Goal: Information Seeking & Learning: Learn about a topic

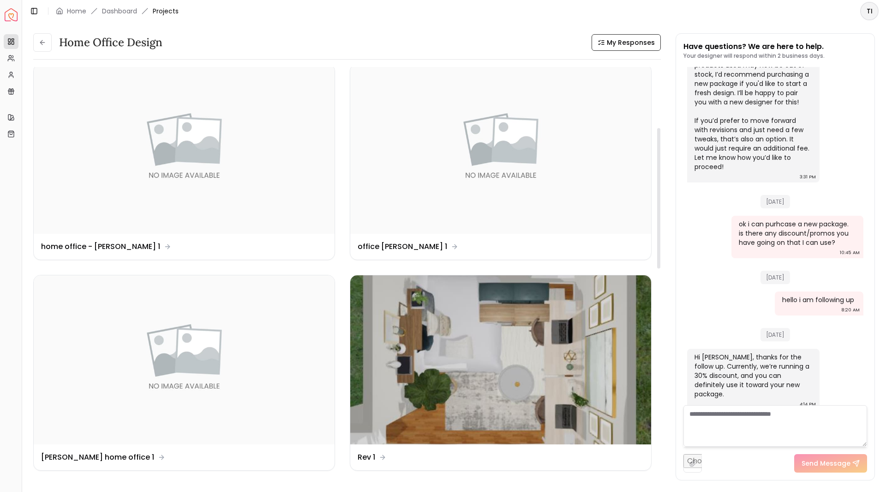
scroll to position [233, 0]
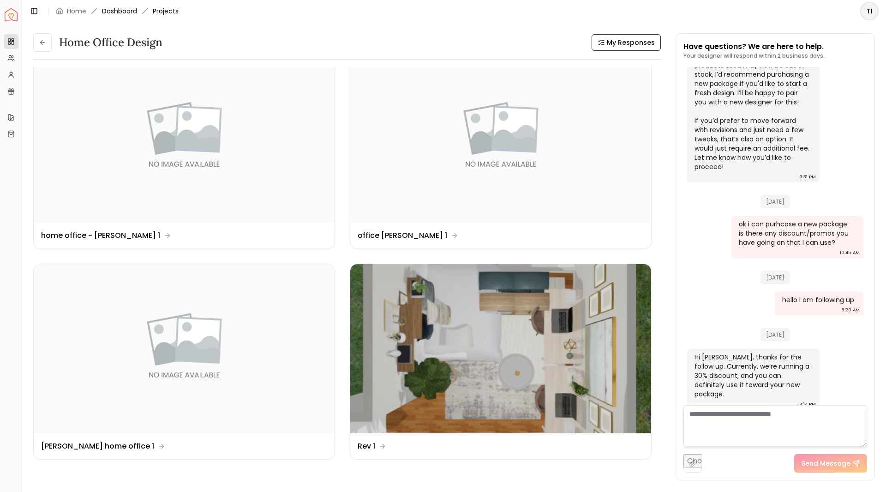
click at [120, 8] on link "Dashboard" at bounding box center [119, 10] width 35 height 9
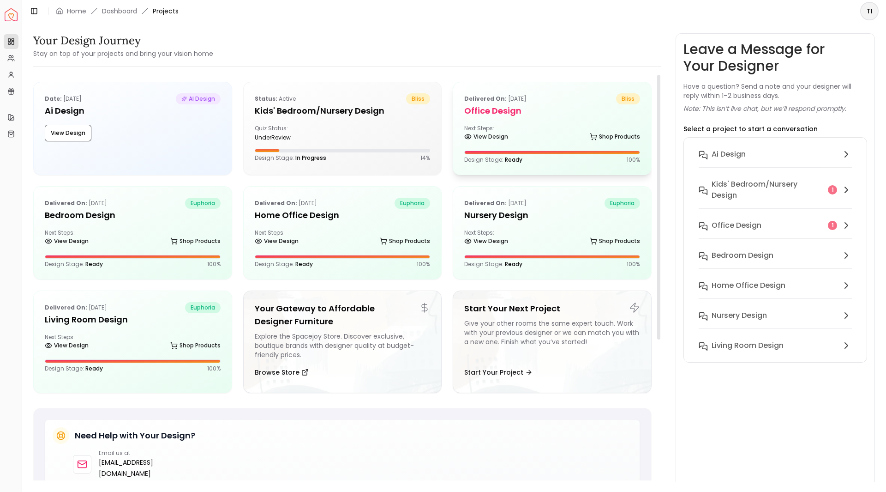
click at [526, 125] on div "Next Steps: View Design Shop Products" at bounding box center [552, 134] width 176 height 18
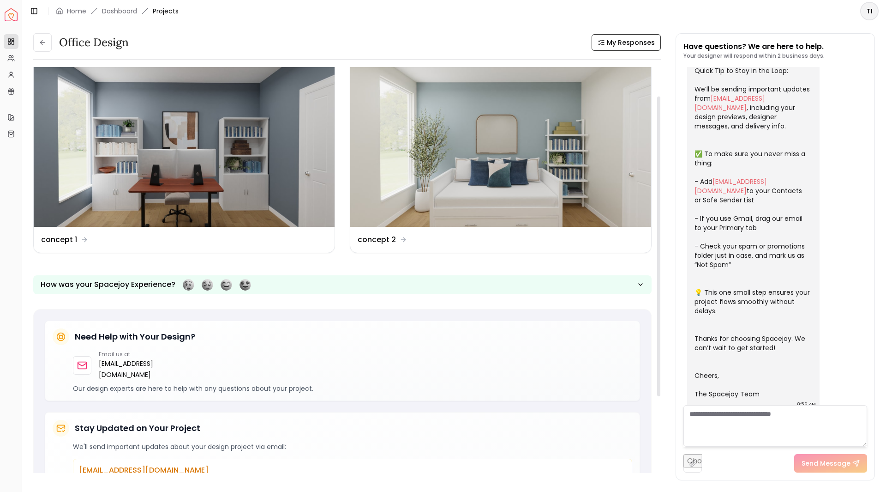
scroll to position [14, 0]
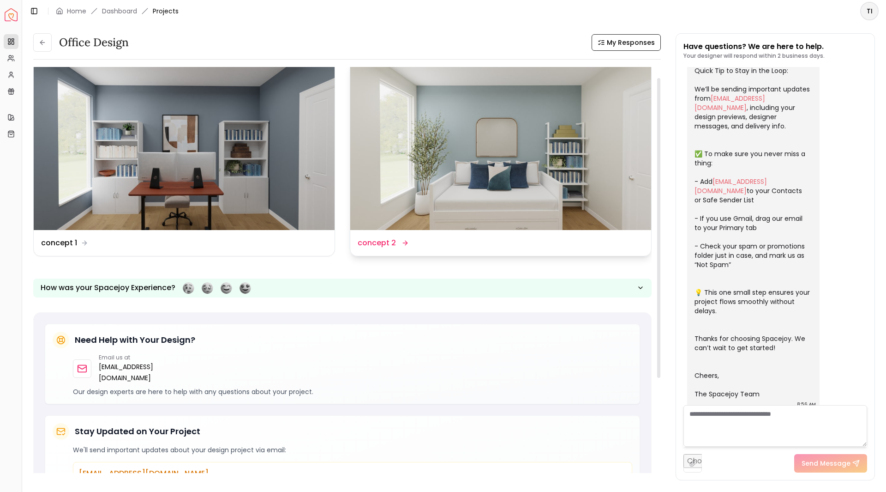
click at [439, 253] on div "Design Name concept 2" at bounding box center [500, 243] width 301 height 26
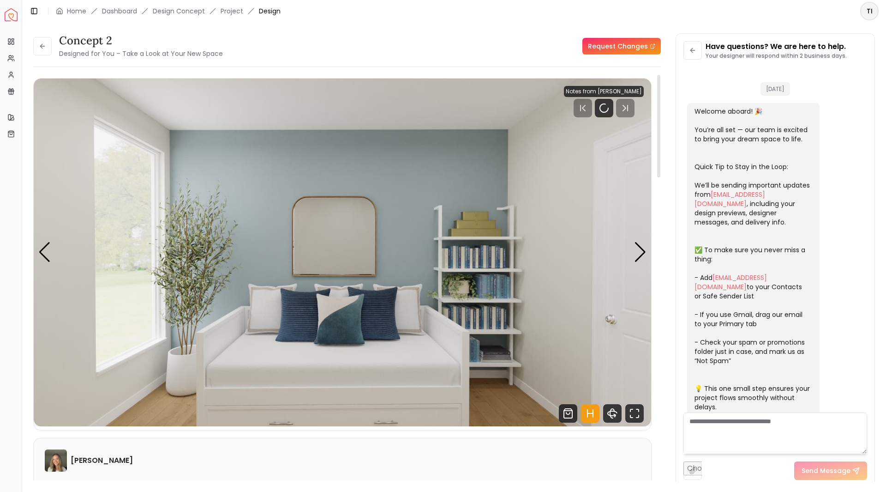
scroll to position [89, 0]
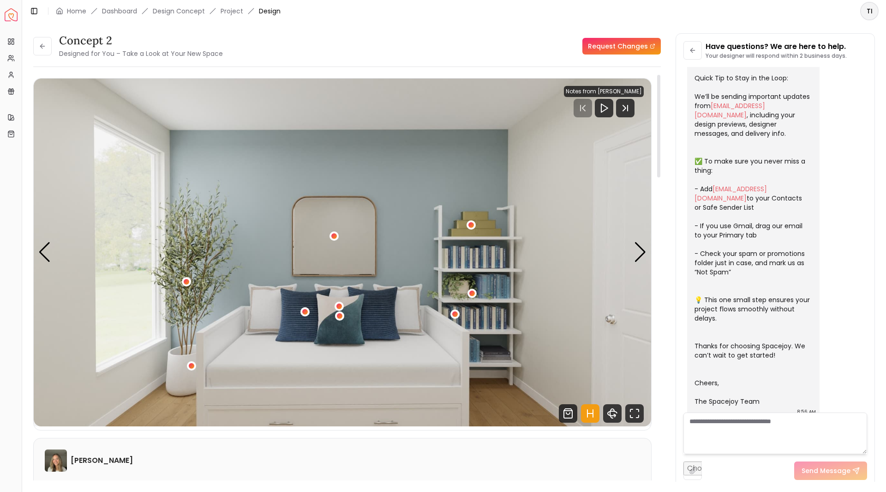
click at [634, 253] on img "1 / 4" at bounding box center [343, 252] width 618 height 348
click at [636, 252] on div "Next slide" at bounding box center [640, 252] width 12 height 20
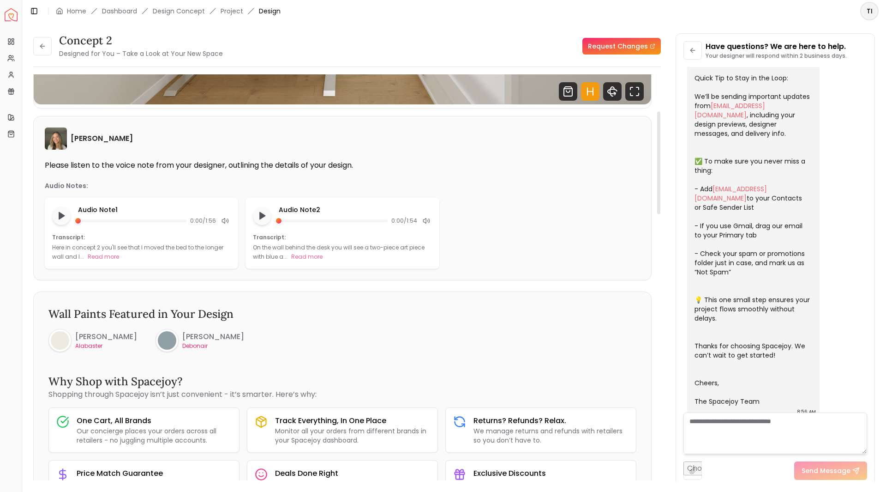
scroll to position [138, 0]
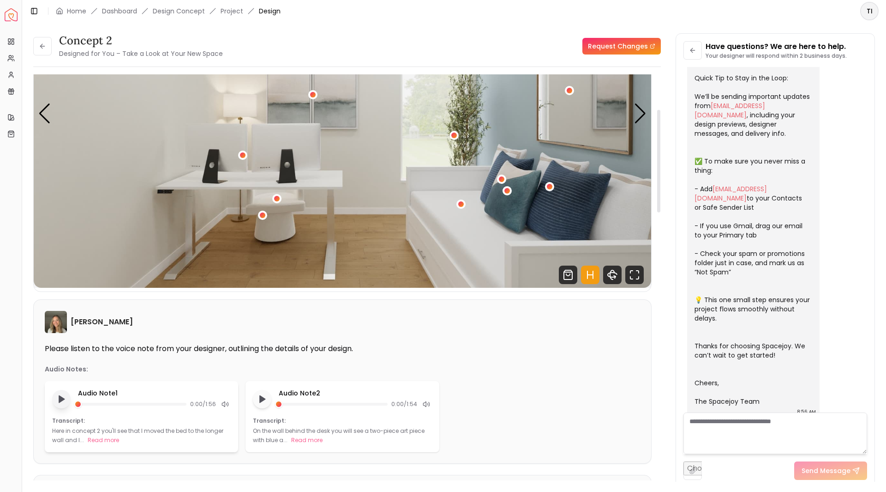
click at [55, 401] on button "Play audio note" at bounding box center [61, 399] width 18 height 18
click at [270, 401] on button "Play audio note" at bounding box center [262, 399] width 18 height 18
click at [270, 401] on button "Pause audio note" at bounding box center [262, 398] width 19 height 19
click at [56, 393] on button "Pause audio note" at bounding box center [61, 398] width 19 height 19
drag, startPoint x: 880, startPoint y: 0, endPoint x: 554, endPoint y: 398, distance: 513.7
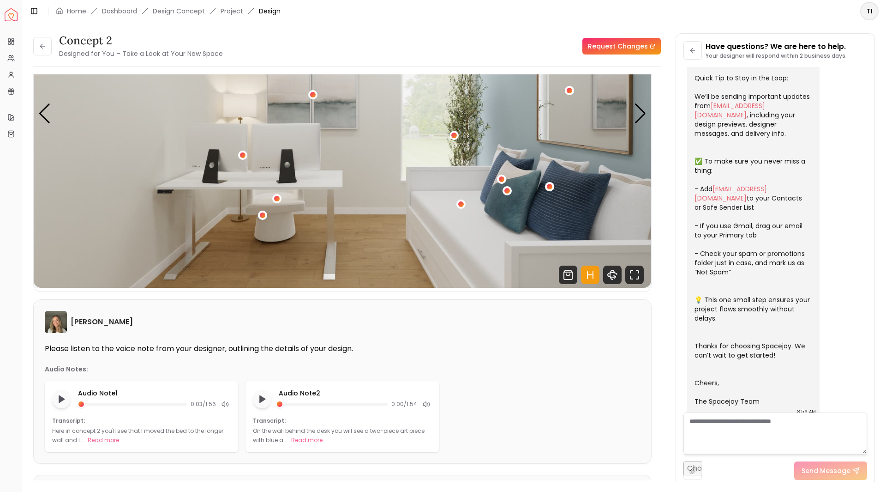
click at [554, 398] on div "Audio Note 1 0:03 / 1:56 Transcript: Here in concept 2 you'll see that I moved …" at bounding box center [342, 416] width 595 height 71
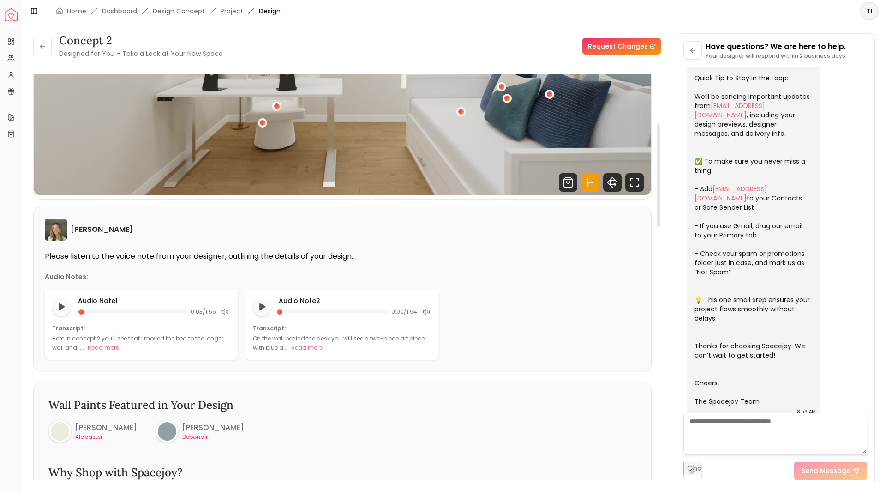
scroll to position [0, 0]
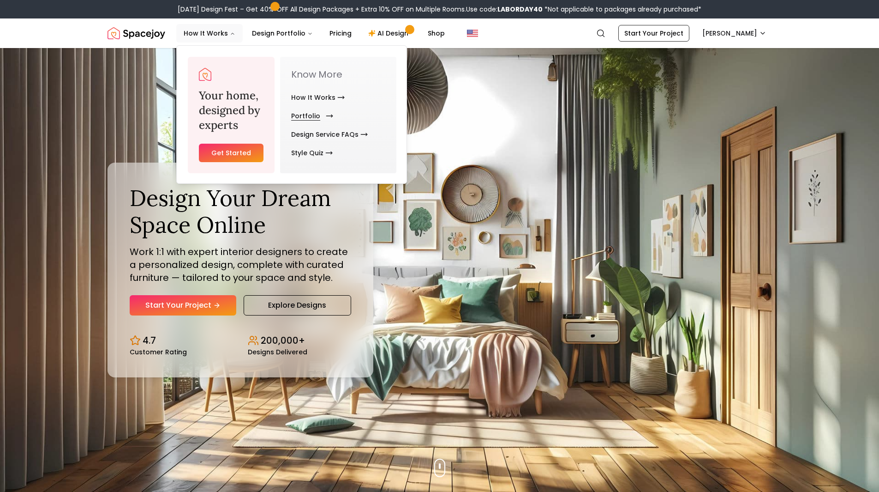
click at [305, 116] on link "Portfolio" at bounding box center [310, 116] width 38 height 18
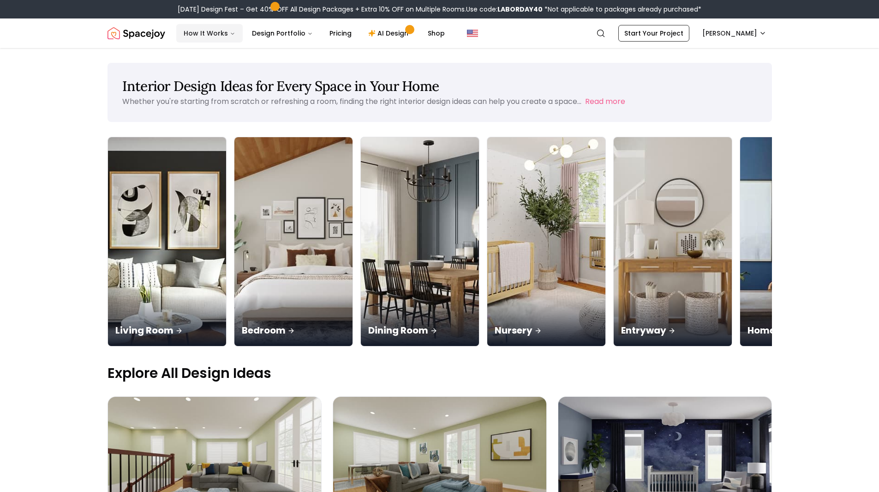
click at [232, 31] on icon "Main" at bounding box center [233, 34] width 6 height 6
click at [228, 42] on nav "Spacejoy Search TI How It Works Design Portfolio Pricing AI Design Shop Search …" at bounding box center [440, 33] width 665 height 30
click at [233, 28] on button "How It Works" at bounding box center [209, 33] width 66 height 18
drag, startPoint x: 144, startPoint y: 36, endPoint x: 335, endPoint y: 8, distance: 193.5
click at [335, 8] on div "Labor Day Design Fest – Get 40% OFF All Design Packages + Extra 10% OFF on Mult…" at bounding box center [440, 9] width 524 height 9
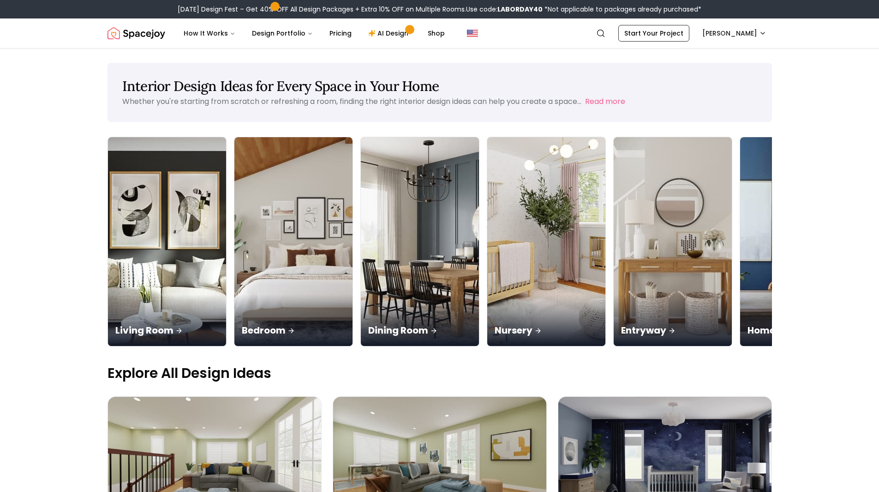
click at [406, 5] on div "Labor Day Design Fest – Get 40% OFF All Design Packages + Extra 10% OFF on Mult…" at bounding box center [440, 9] width 524 height 9
click at [507, 9] on b "LABORDAY40" at bounding box center [520, 9] width 45 height 9
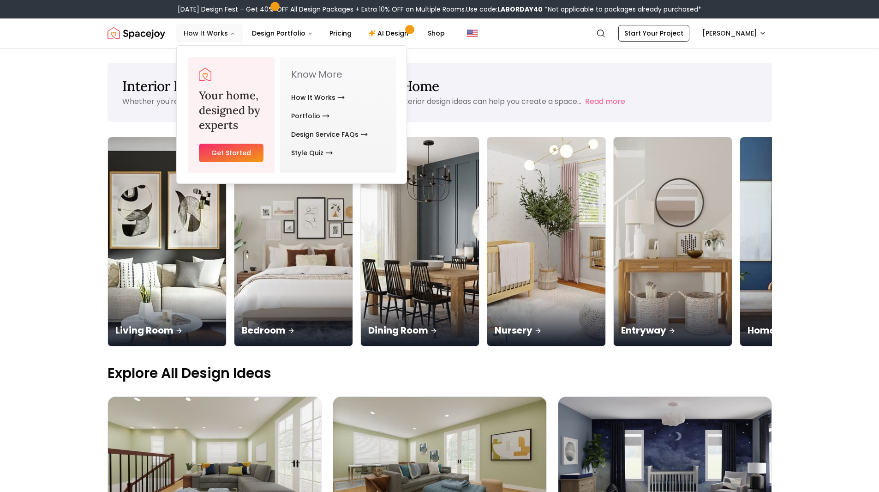
click at [210, 39] on button "How It Works" at bounding box center [209, 33] width 66 height 18
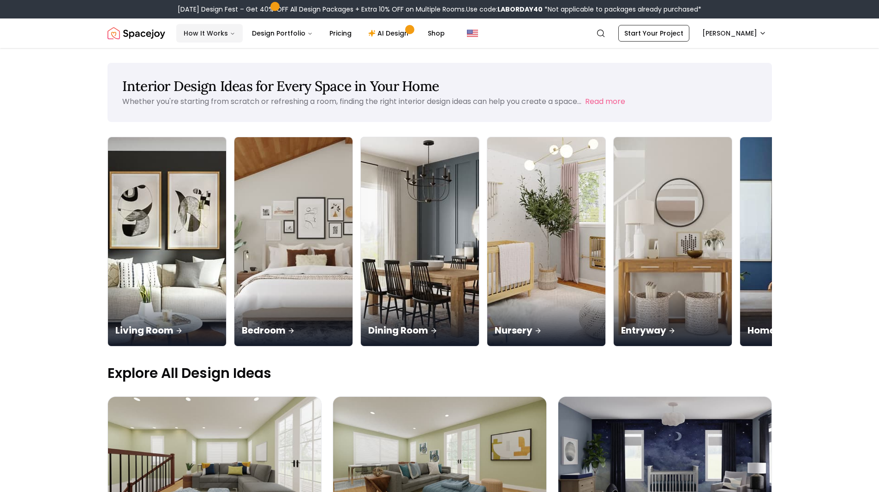
click at [213, 40] on button "How It Works" at bounding box center [209, 33] width 66 height 18
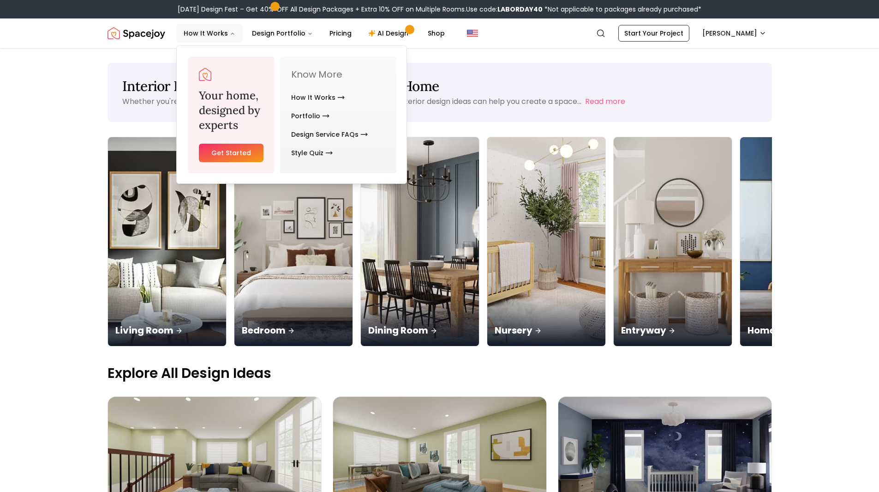
click at [210, 153] on link "Get Started" at bounding box center [231, 153] width 65 height 18
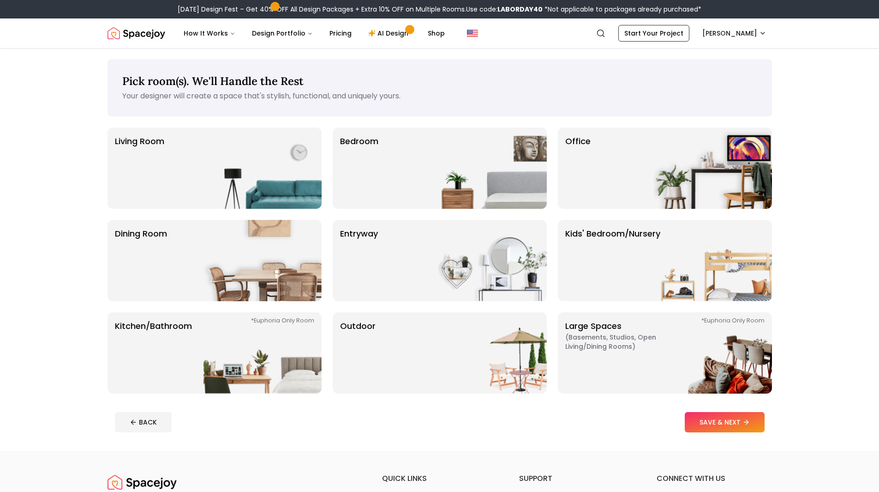
click at [114, 36] on img "Spacejoy" at bounding box center [137, 33] width 58 height 18
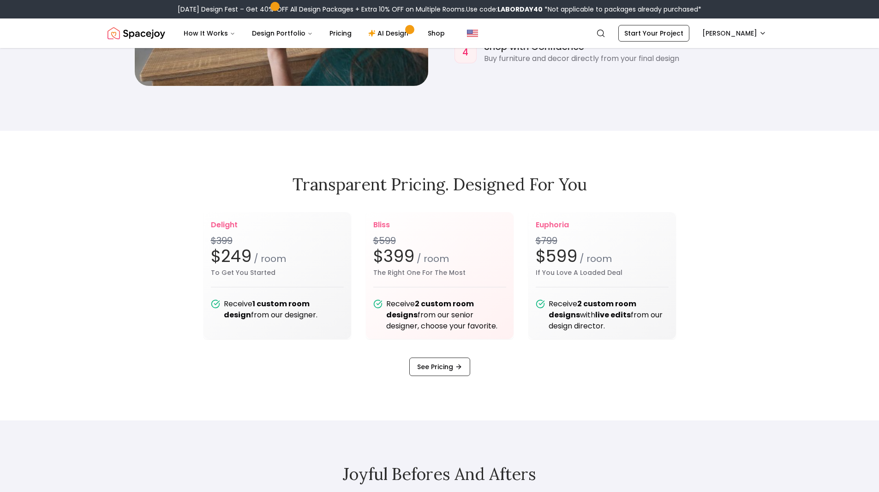
scroll to position [1200, 0]
click at [459, 371] on link "See Pricing" at bounding box center [439, 366] width 61 height 18
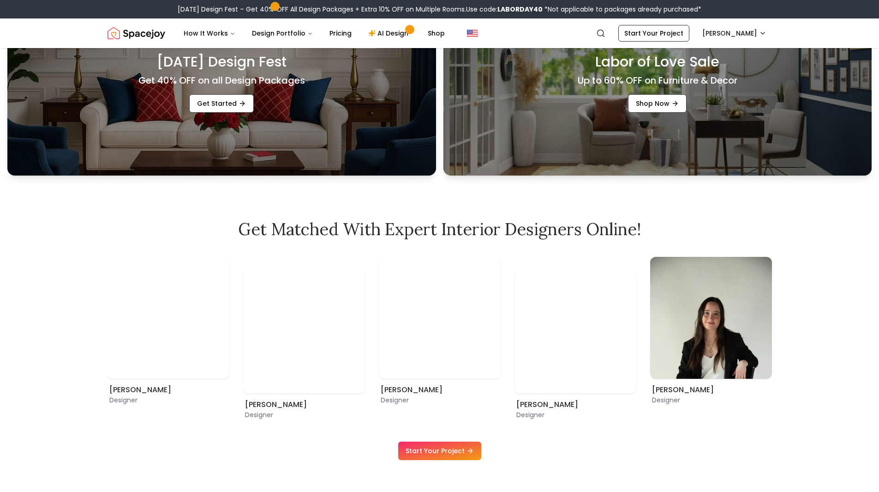
scroll to position [508, 0]
